Goal: Information Seeking & Learning: Learn about a topic

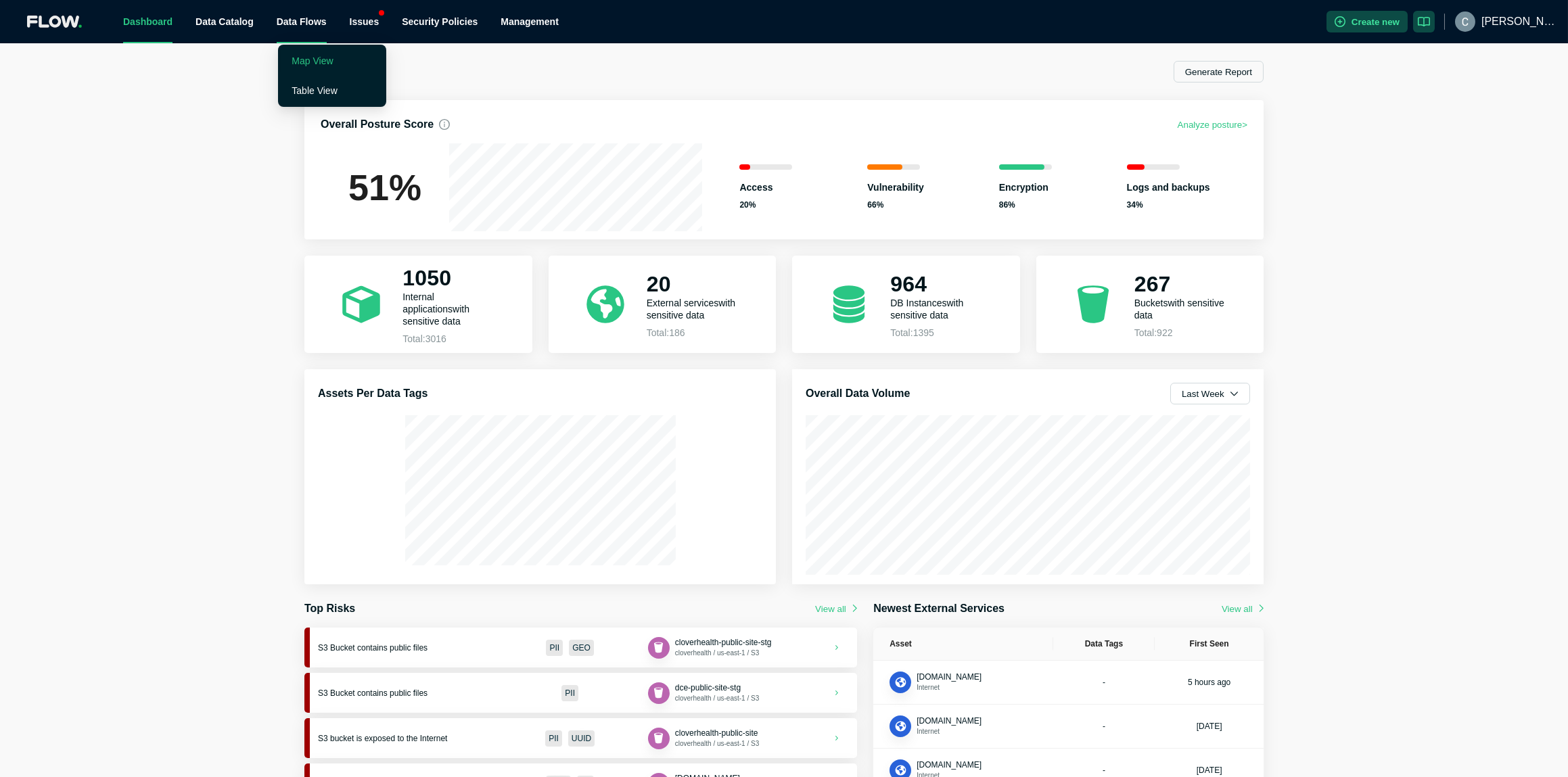
click at [300, 63] on link "Map View" at bounding box center [312, 61] width 41 height 11
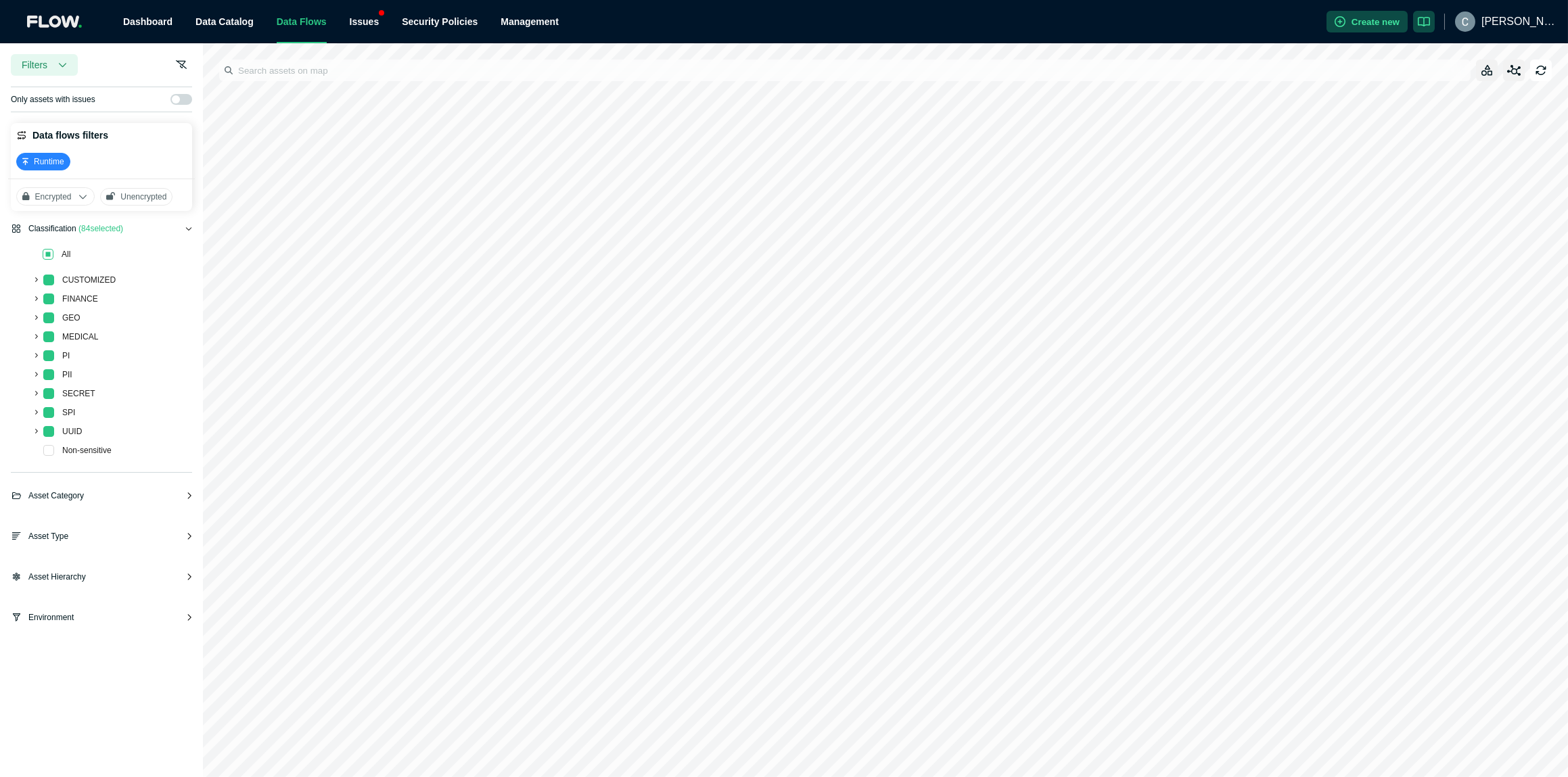
click at [44, 254] on span at bounding box center [48, 254] width 11 height 11
click at [1515, 69] on icon "button" at bounding box center [1514, 71] width 14 height 12
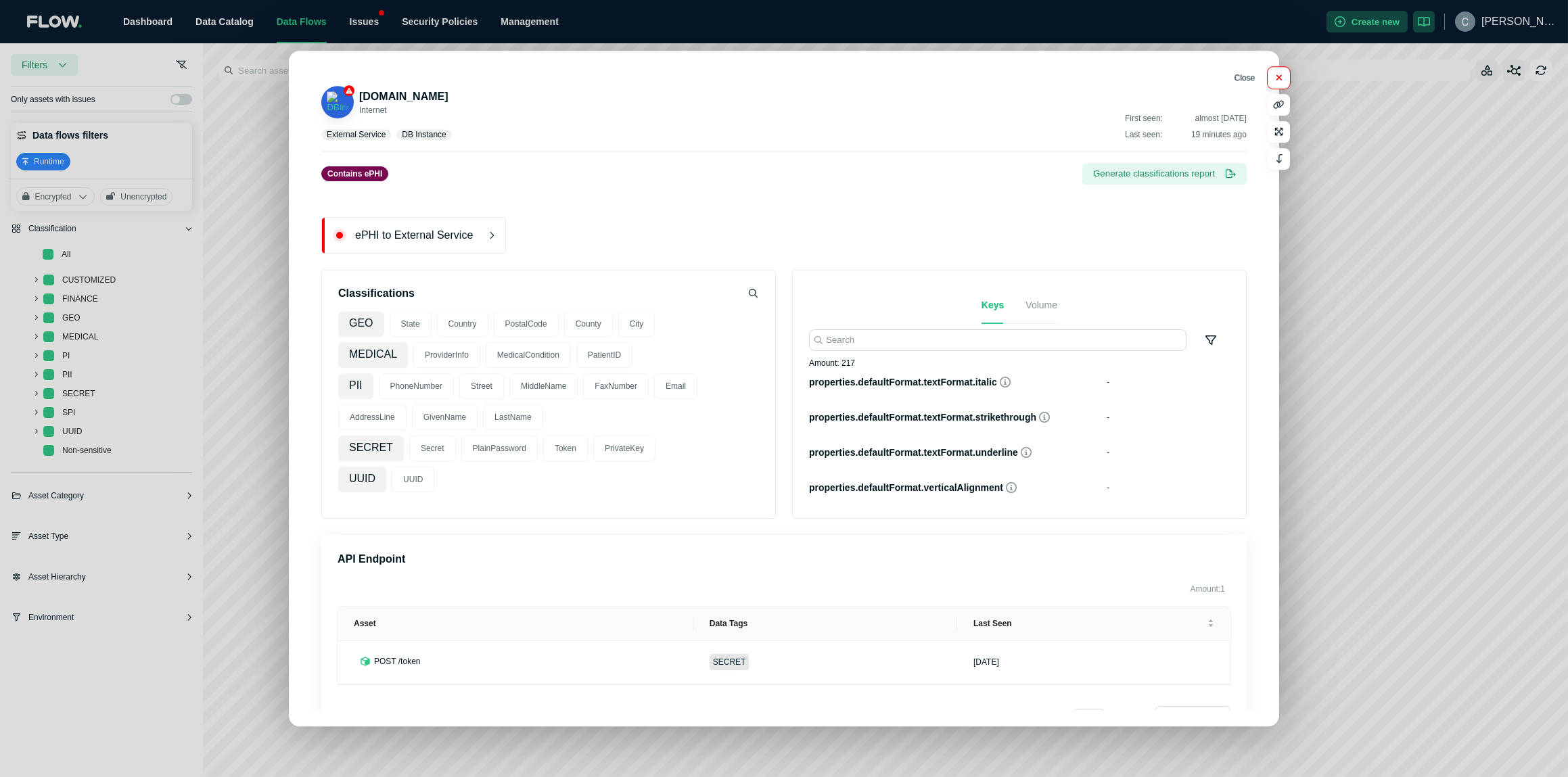
click at [1278, 73] on button "button" at bounding box center [1279, 77] width 22 height 21
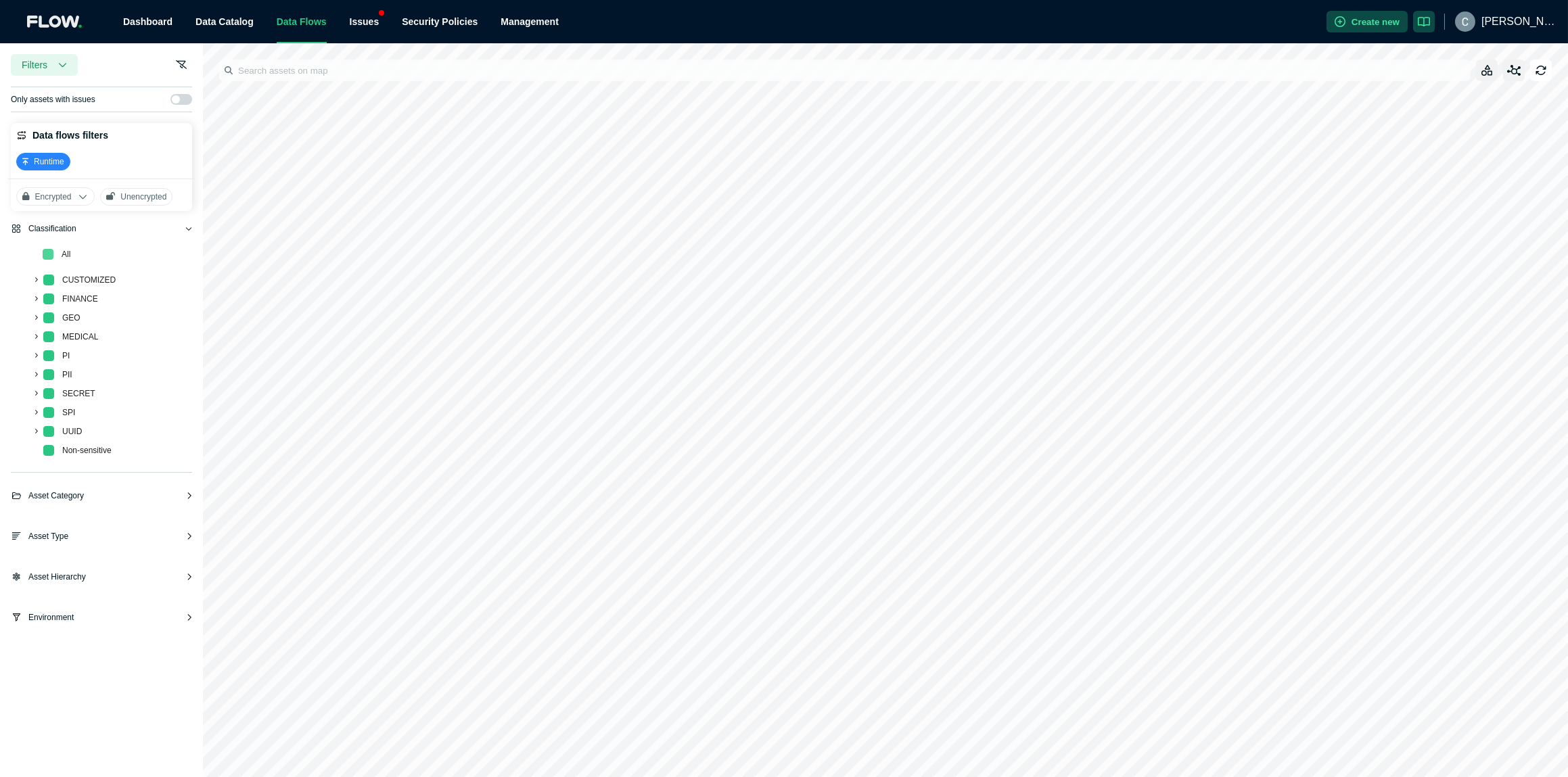
click at [51, 255] on span at bounding box center [48, 254] width 11 height 11
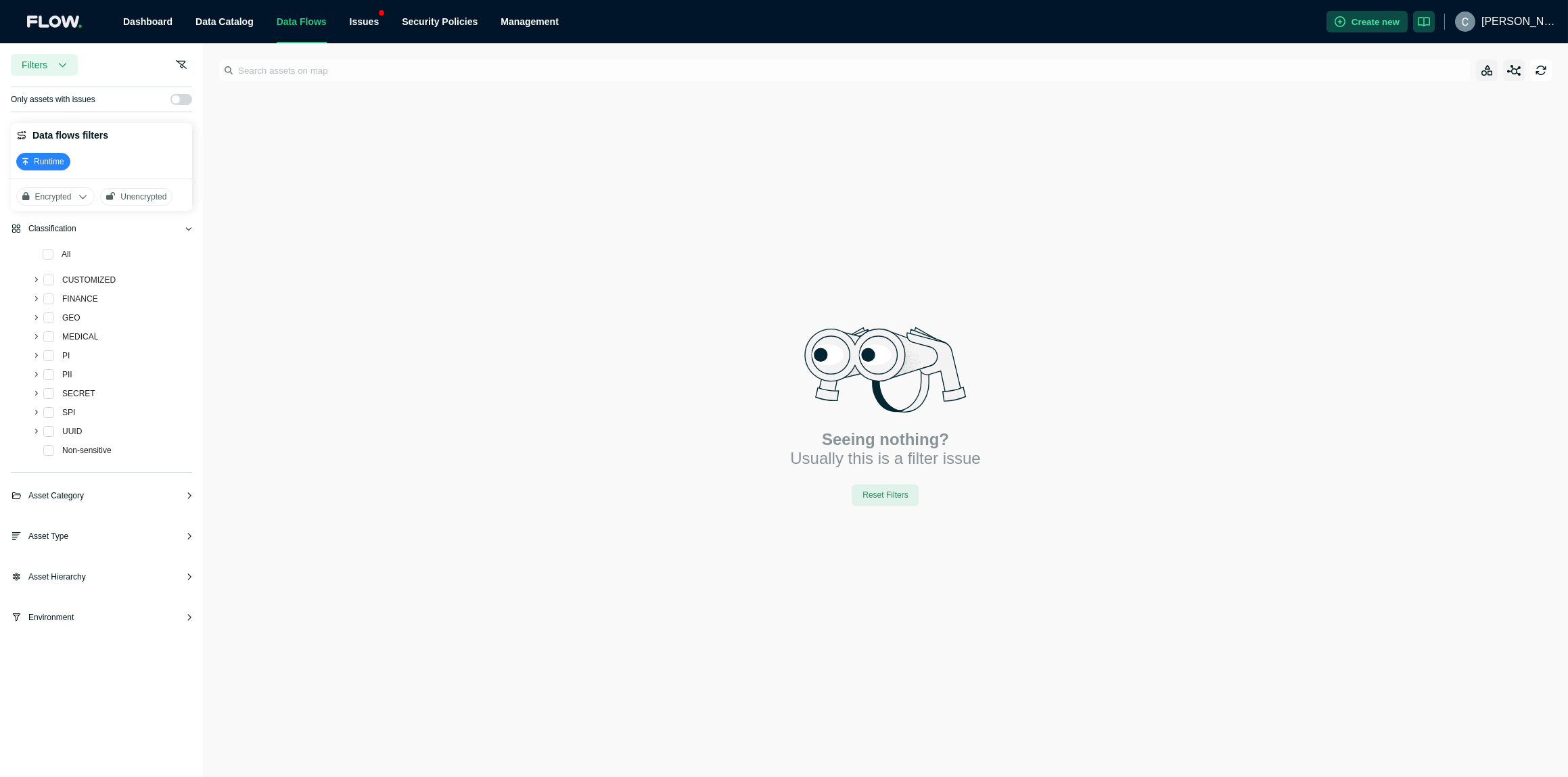
click at [37, 373] on icon at bounding box center [37, 374] width 3 height 4
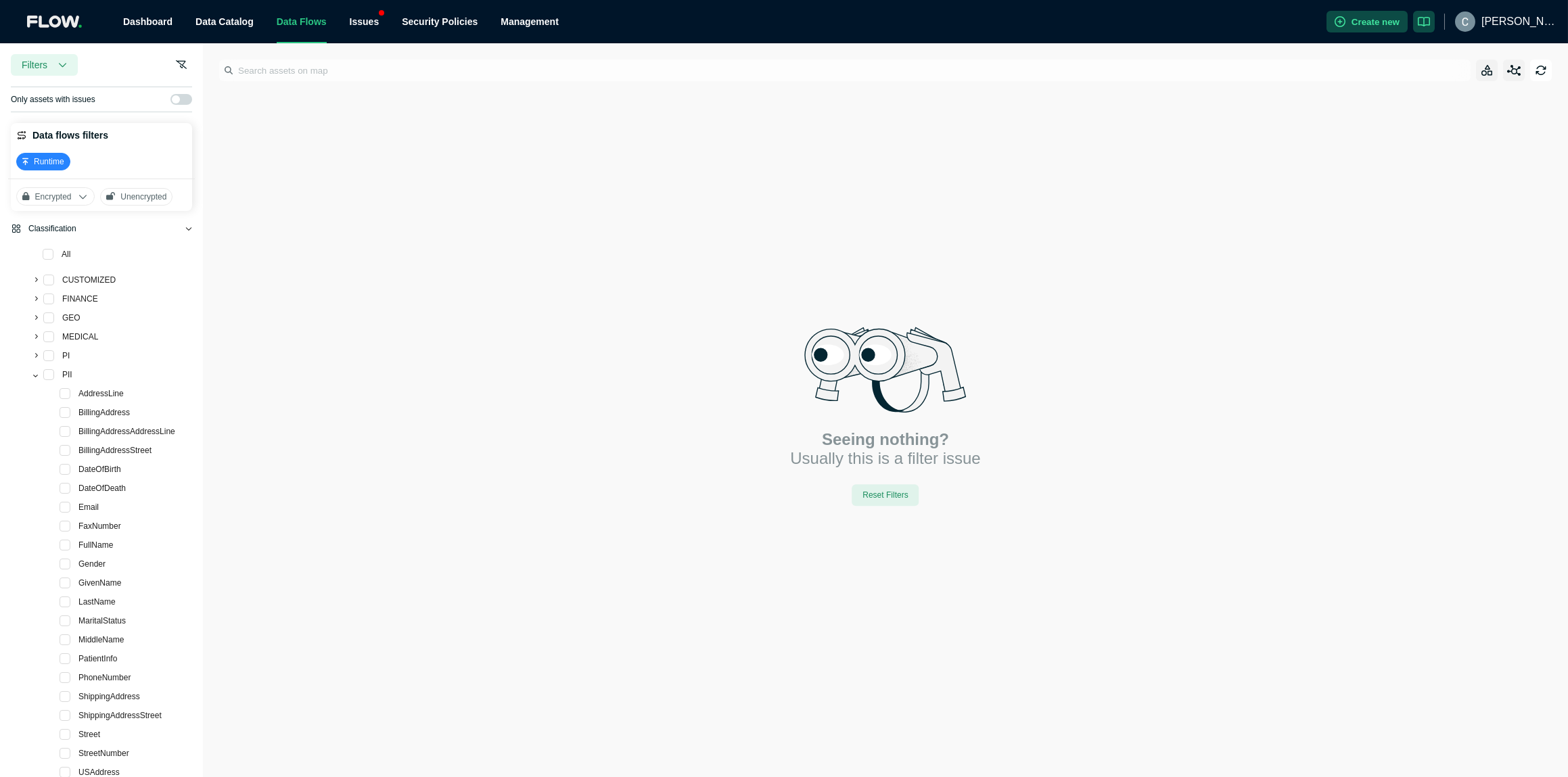
click at [37, 372] on icon at bounding box center [35, 374] width 5 height 5
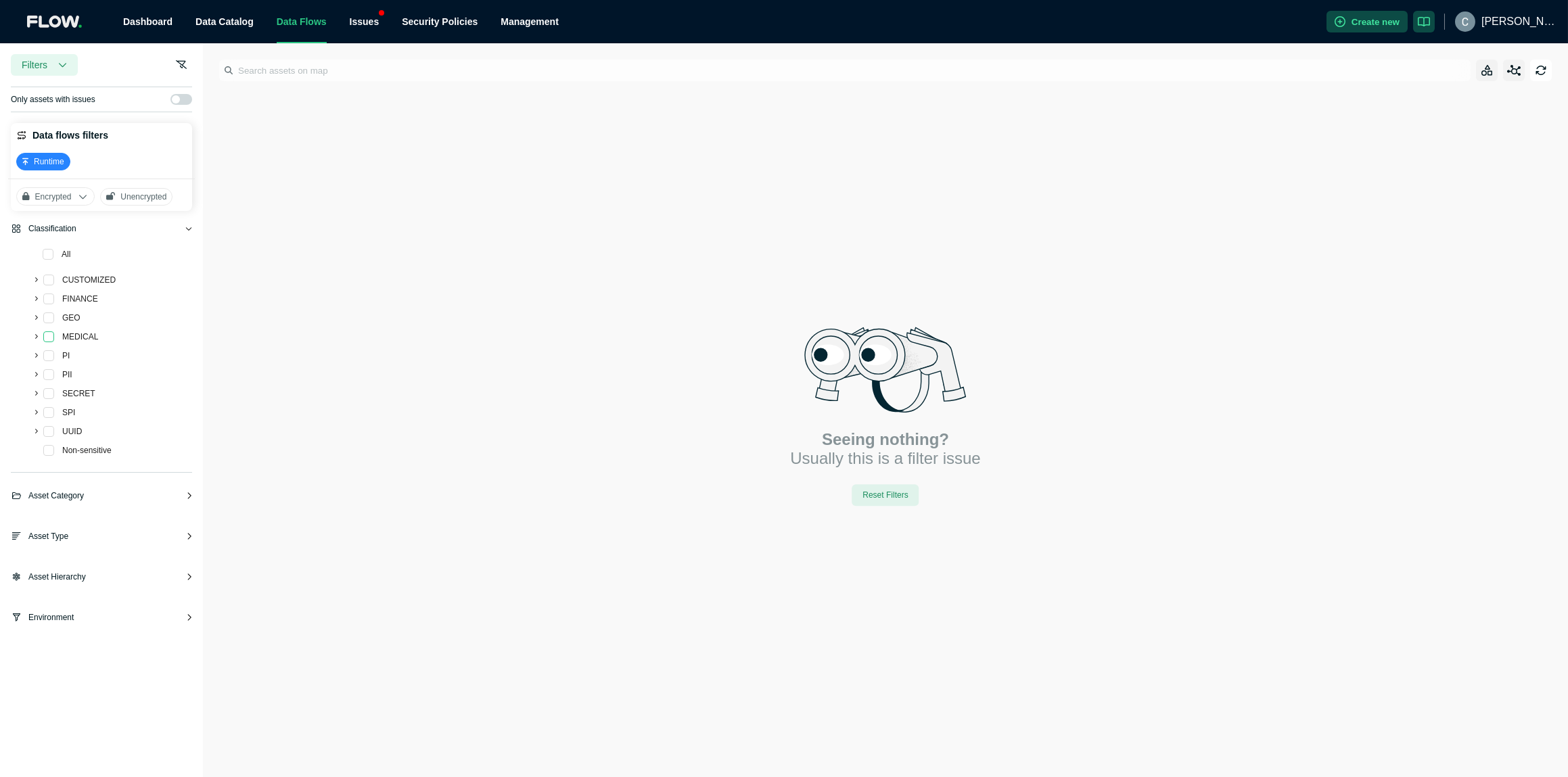
click at [47, 337] on span at bounding box center [49, 337] width 11 height 11
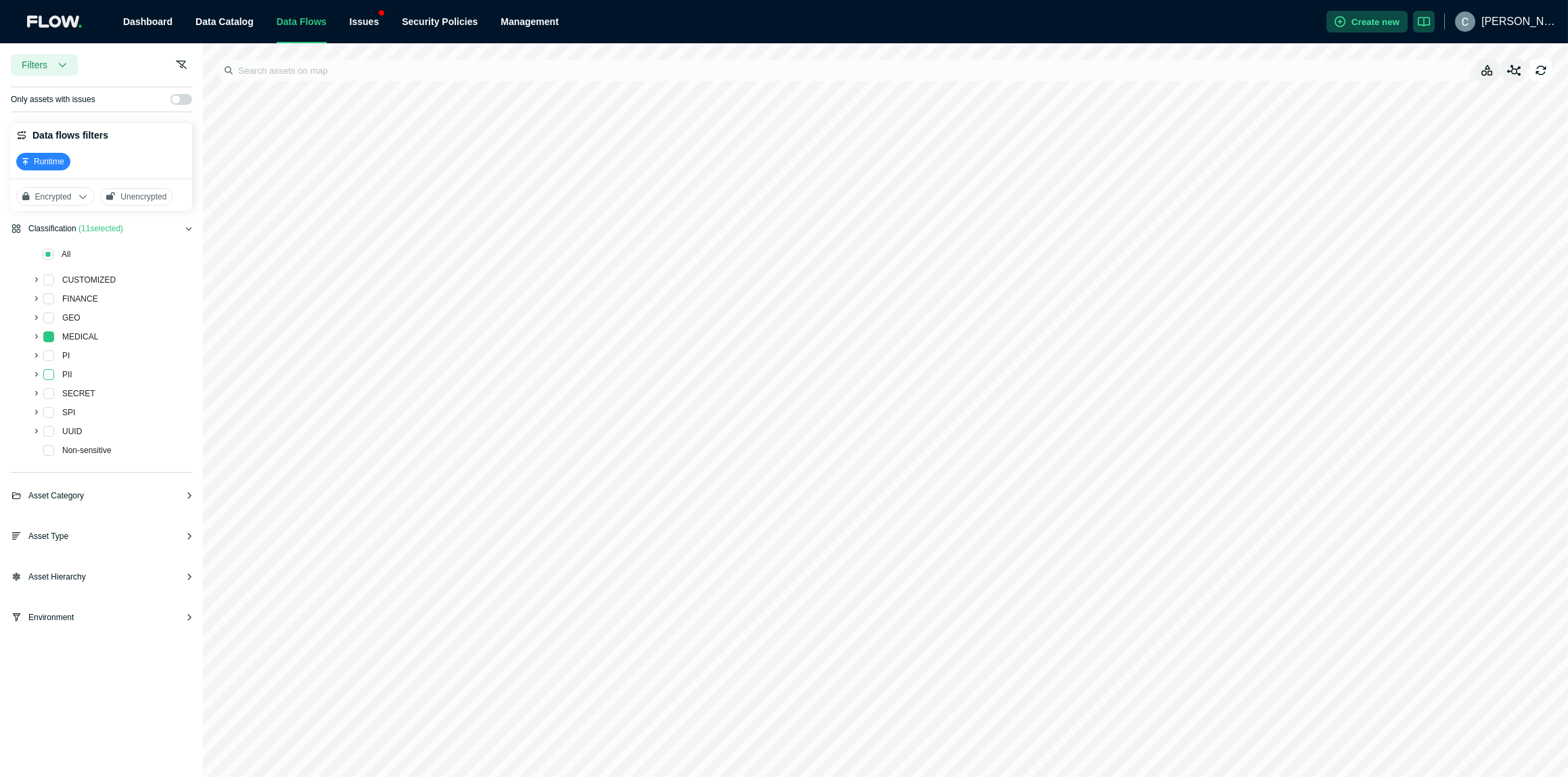
click at [53, 374] on span at bounding box center [49, 374] width 11 height 11
click at [38, 391] on icon at bounding box center [37, 393] width 3 height 4
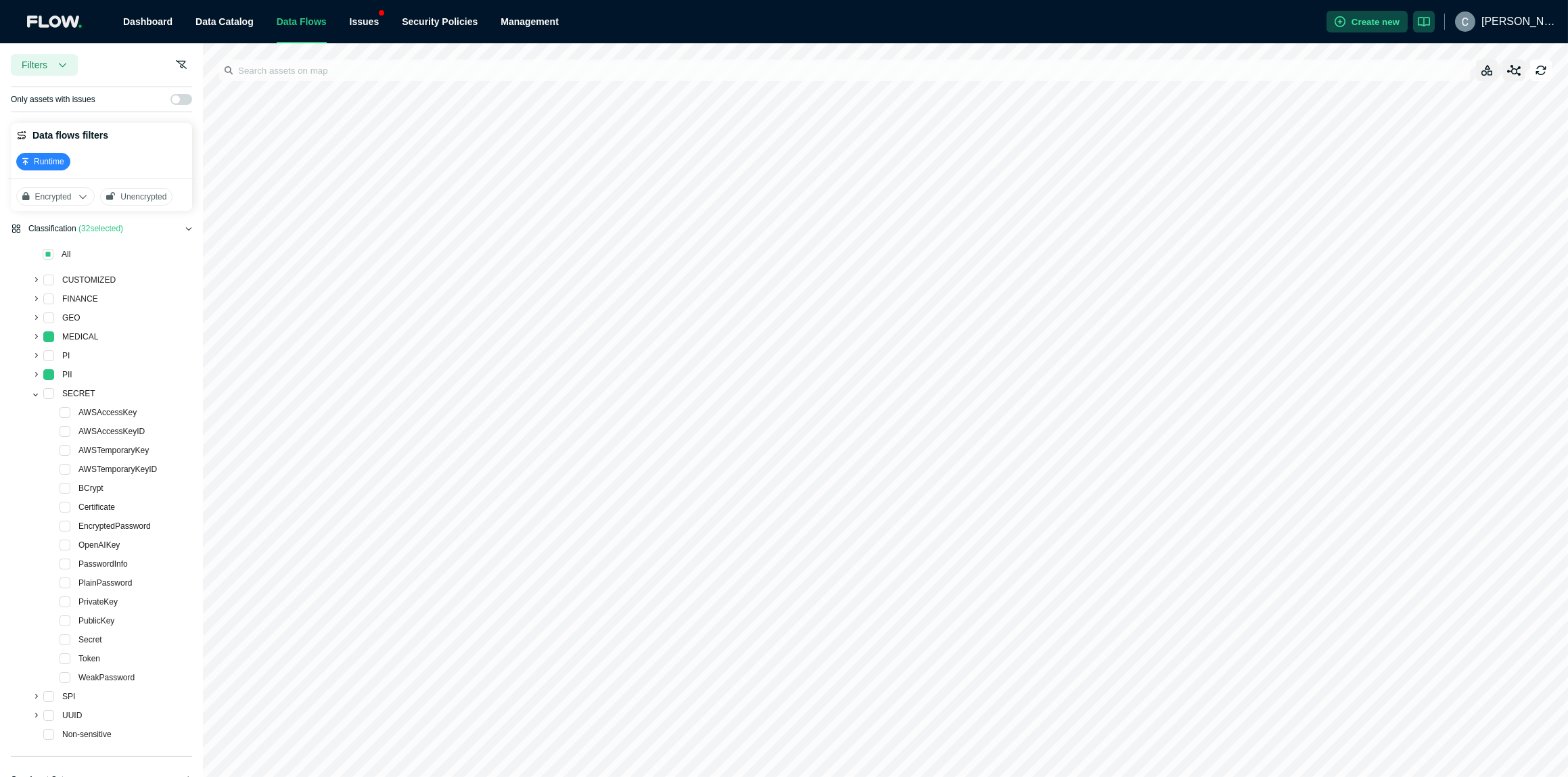
click at [46, 329] on div "MEDICAL" at bounding box center [56, 338] width 90 height 19
click at [65, 414] on span at bounding box center [64, 412] width 11 height 11
click at [49, 374] on span at bounding box center [49, 374] width 11 height 11
click at [51, 332] on span at bounding box center [49, 337] width 11 height 11
click at [63, 489] on span at bounding box center [64, 488] width 11 height 11
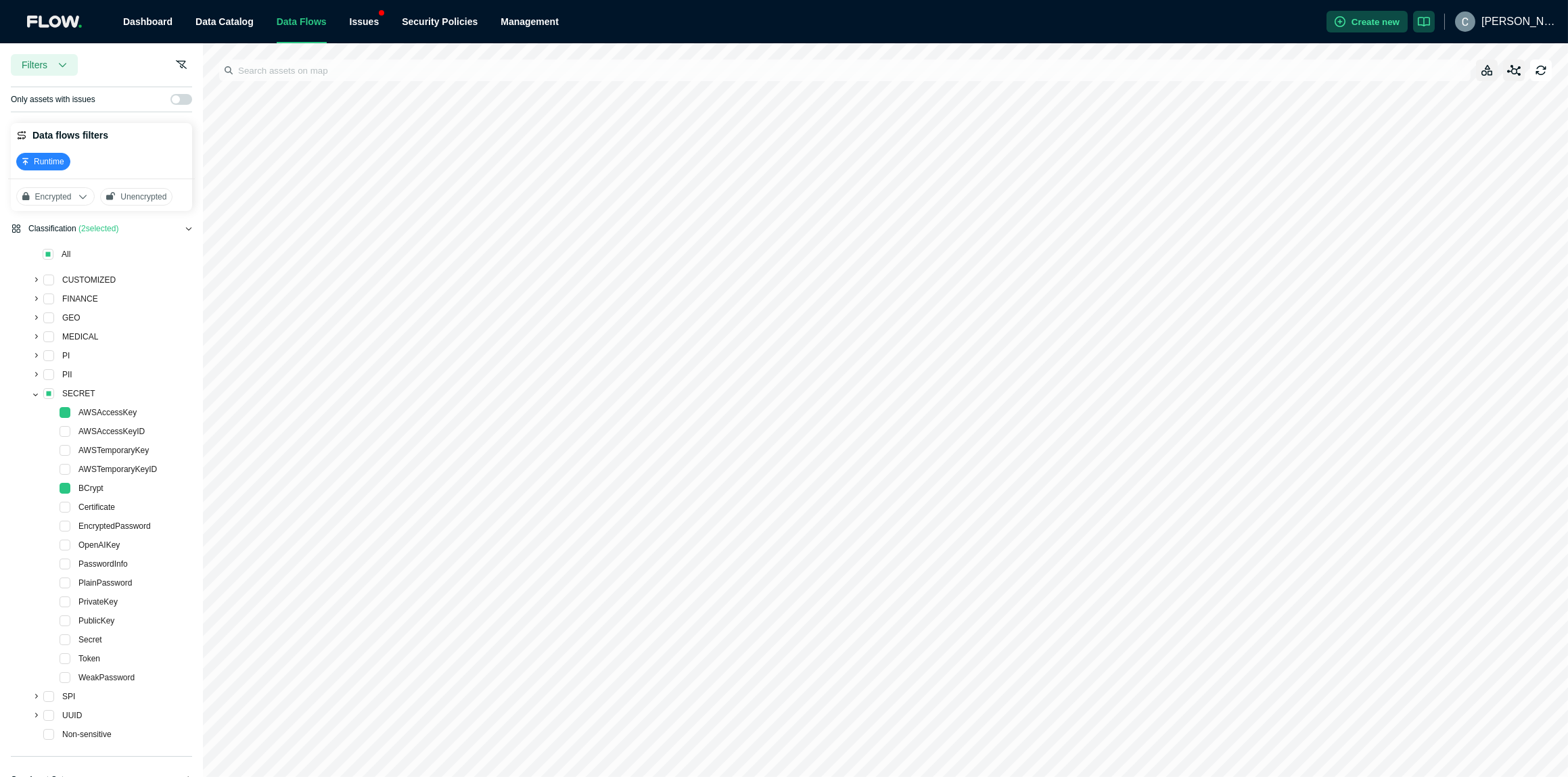
click at [62, 684] on div "WeakPassword" at bounding box center [74, 679] width 127 height 19
click at [68, 676] on span at bounding box center [64, 678] width 11 height 11
click at [67, 480] on div "BCrypt" at bounding box center [58, 490] width 95 height 19
click at [67, 484] on span at bounding box center [64, 488] width 11 height 11
click at [65, 414] on span at bounding box center [64, 412] width 11 height 11
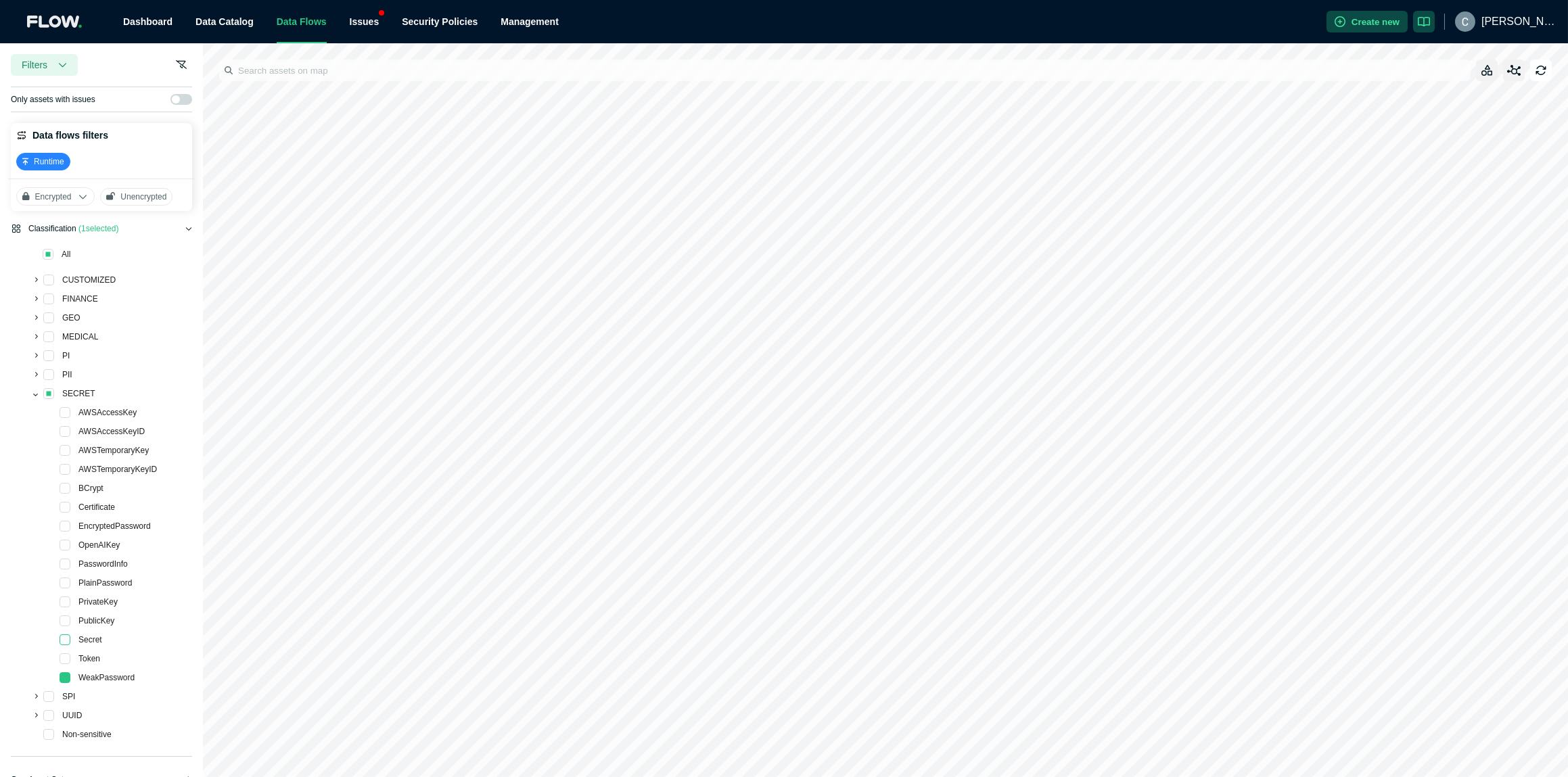
click at [64, 641] on span at bounding box center [64, 639] width 11 height 11
click at [382, 91] on link "Policy Violations" at bounding box center [399, 90] width 69 height 11
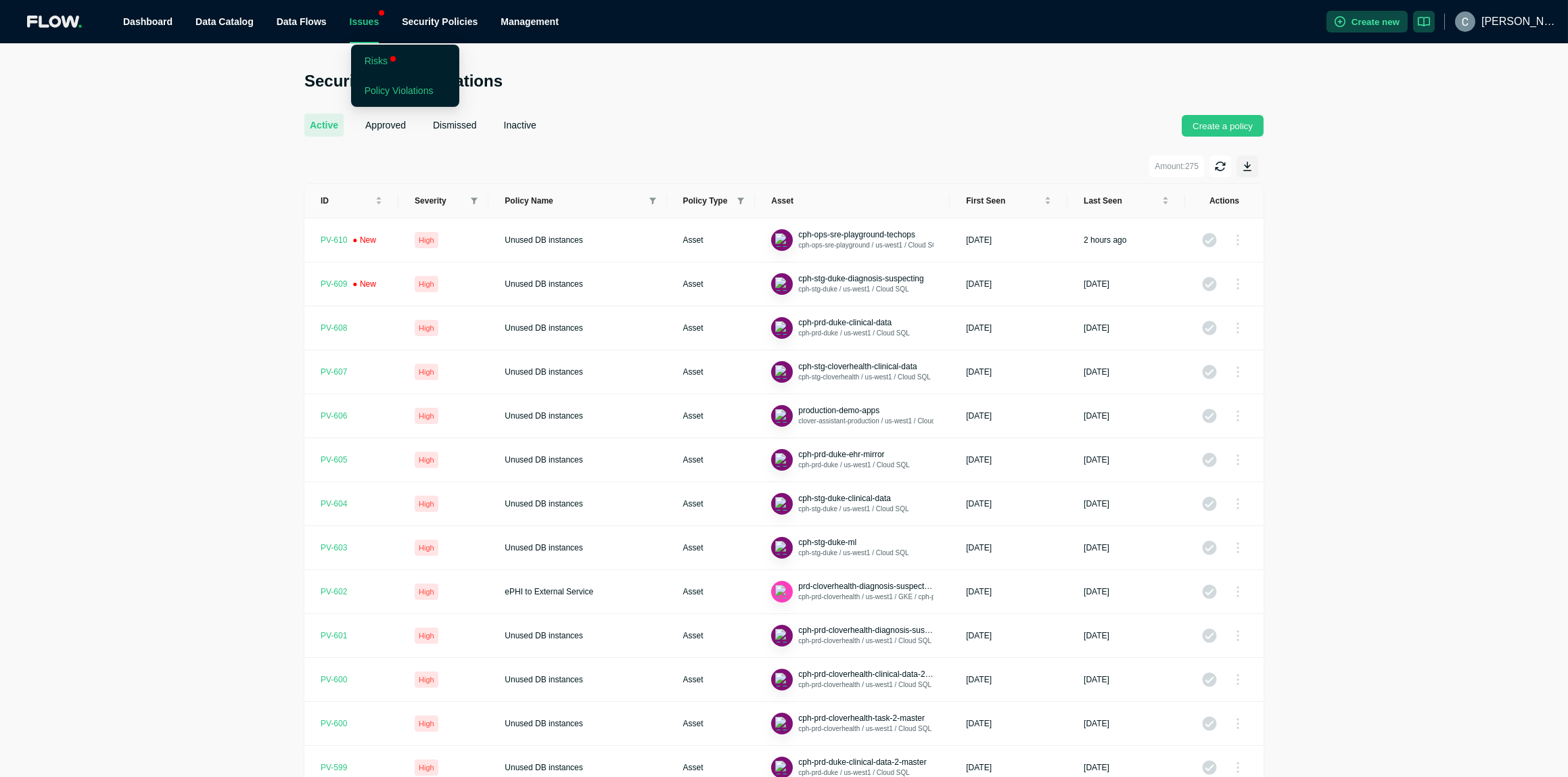
click at [373, 57] on link "Risks" at bounding box center [376, 61] width 23 height 11
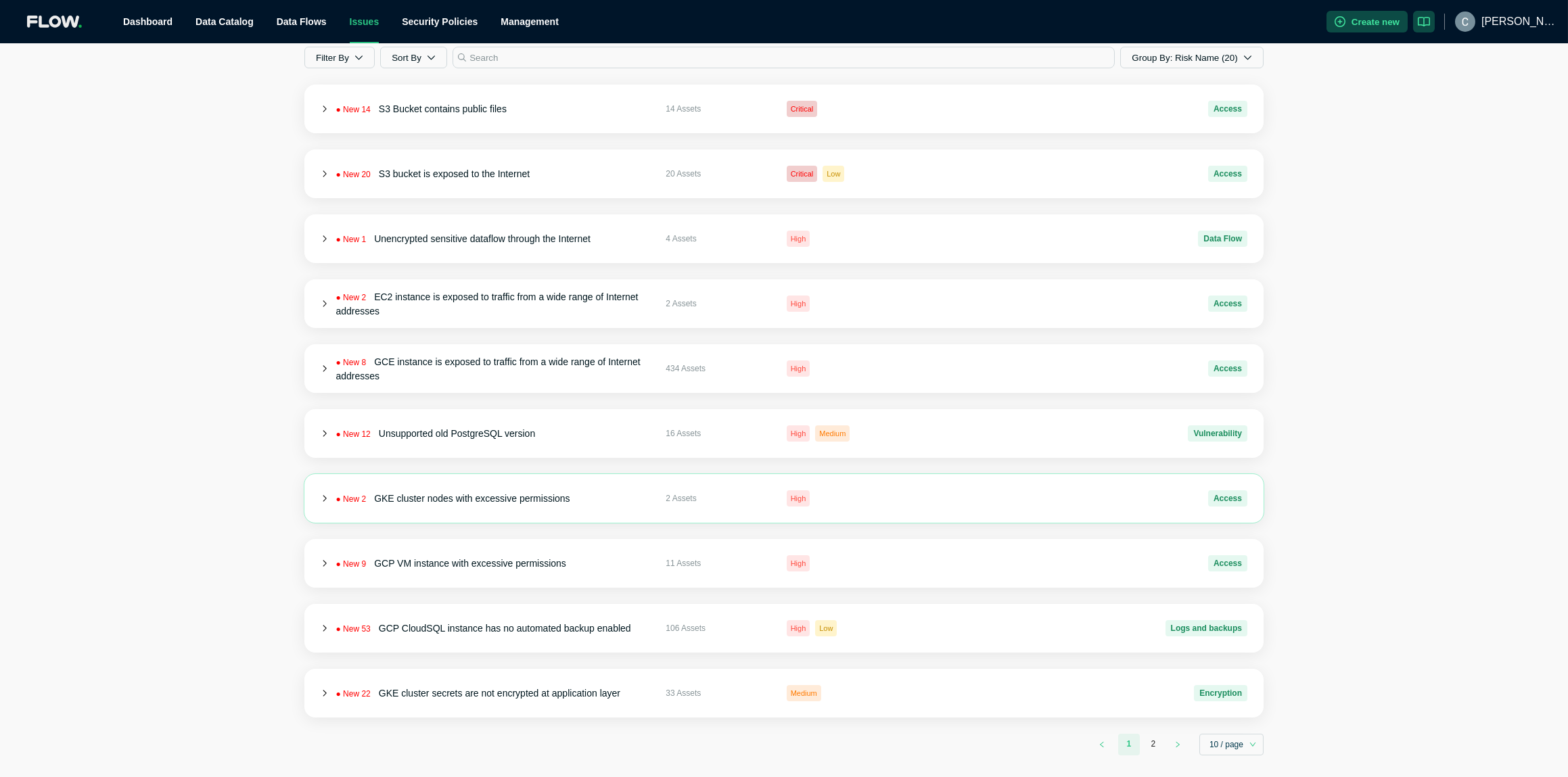
scroll to position [106, 0]
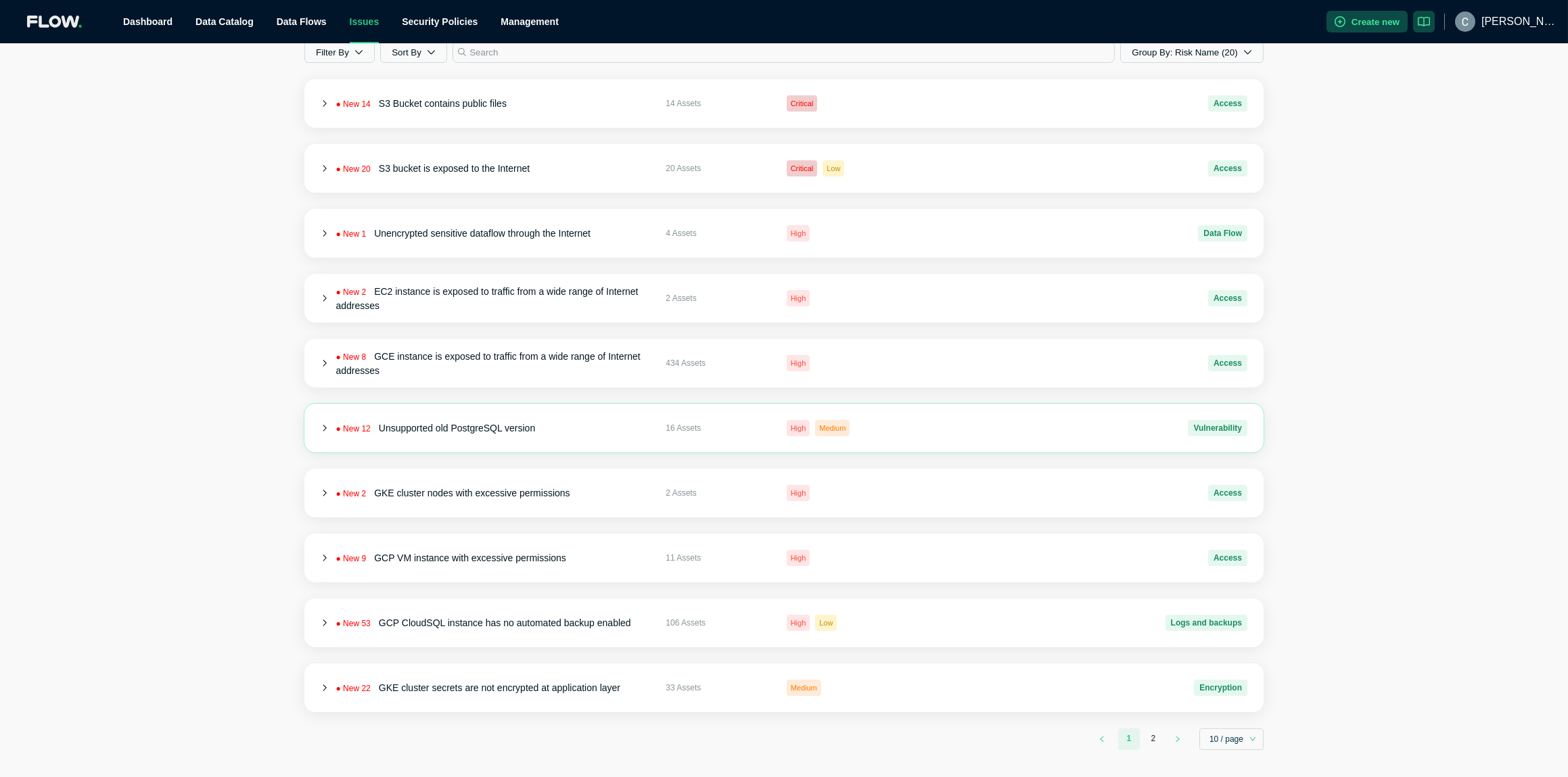
click at [323, 427] on icon at bounding box center [324, 428] width 7 height 7
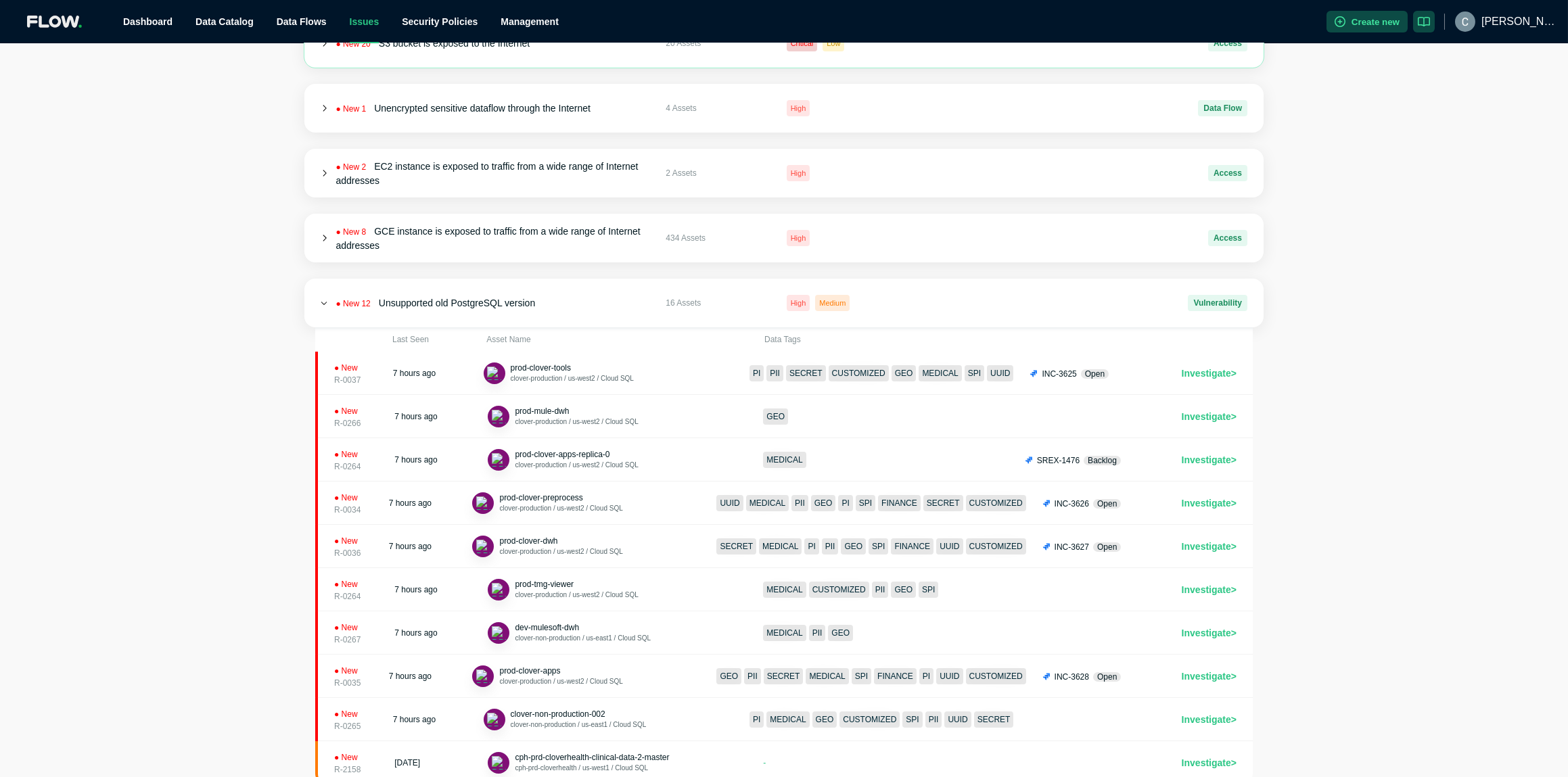
scroll to position [0, 0]
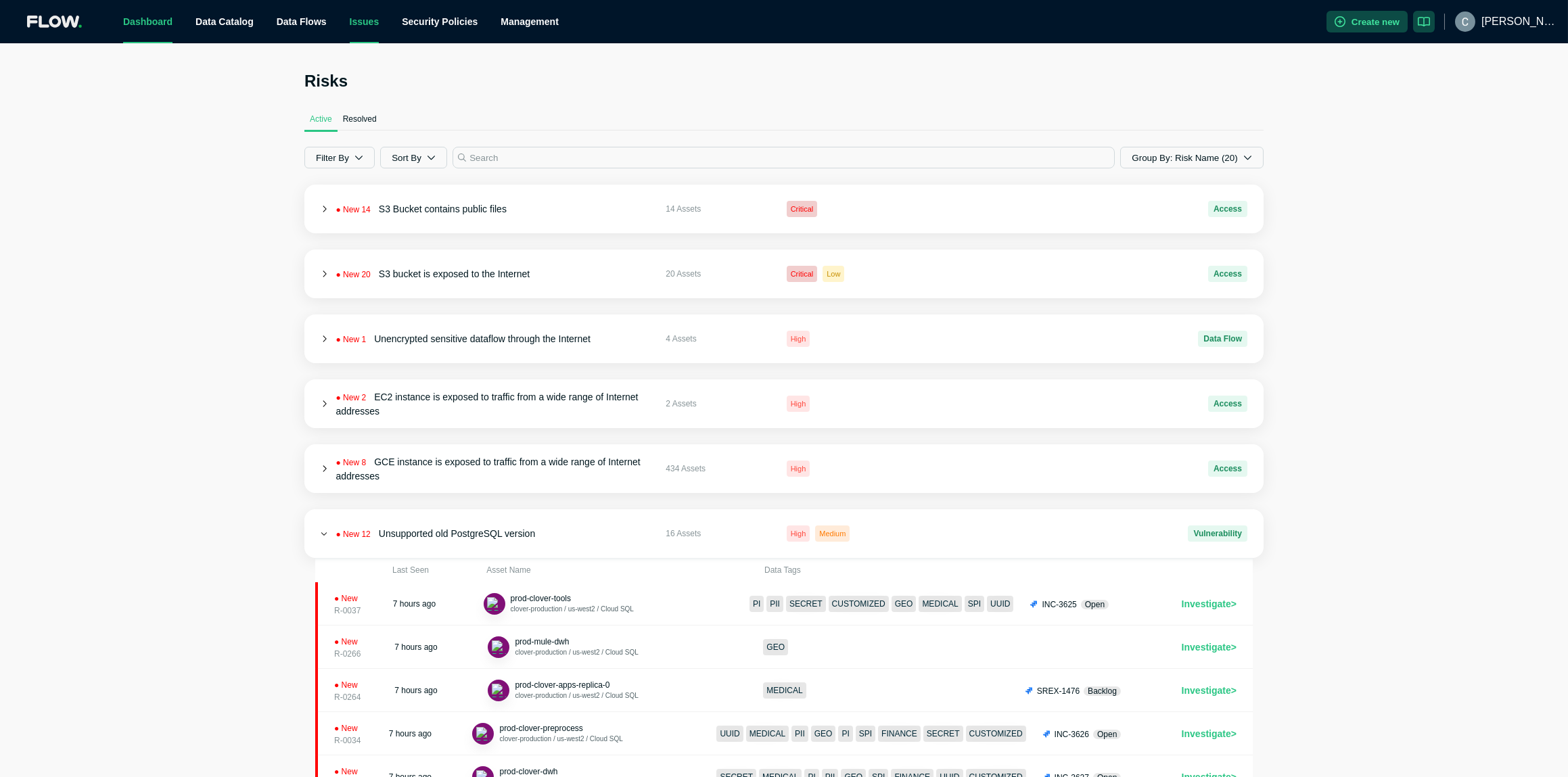
click at [139, 23] on link "Dashboard" at bounding box center [147, 21] width 50 height 11
